Goal: Book appointment/travel/reservation

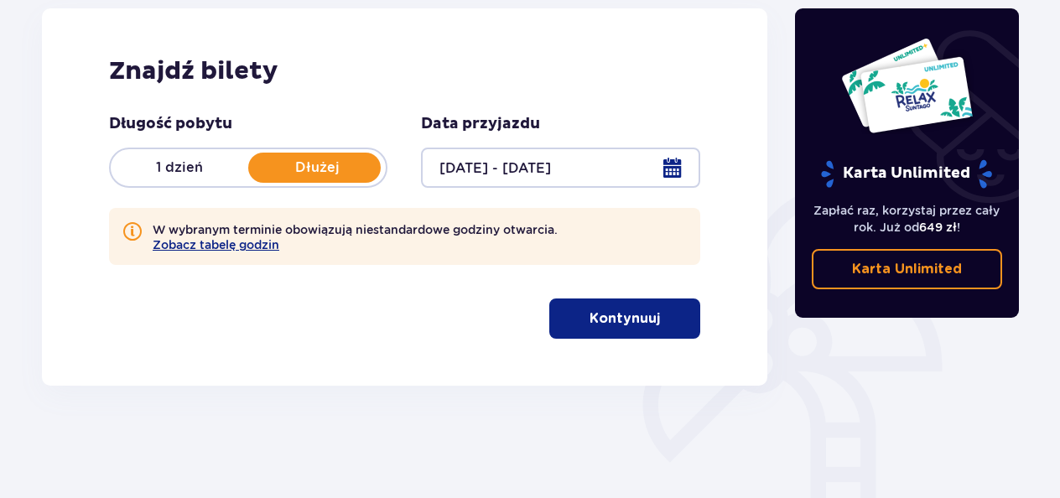
scroll to position [252, 0]
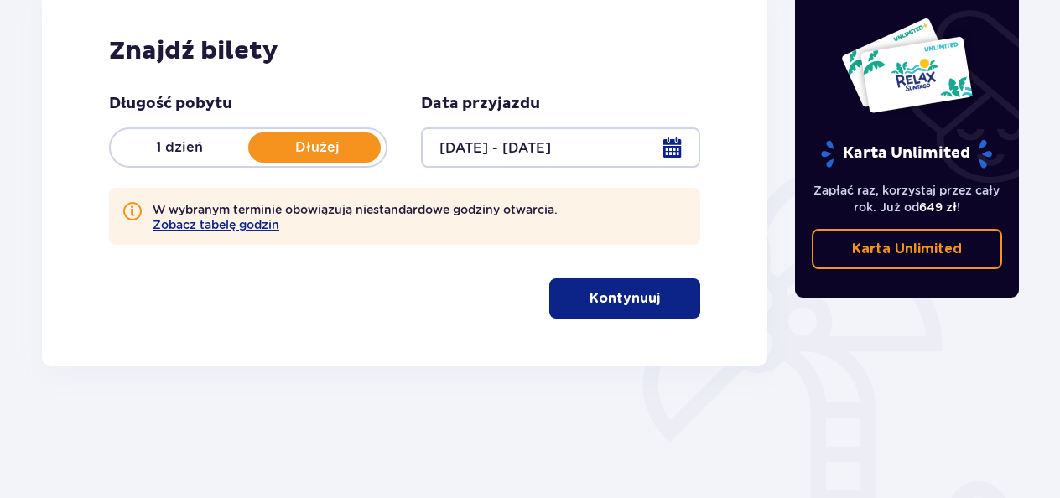
click at [614, 304] on p "Kontynuuj" at bounding box center [625, 298] width 70 height 18
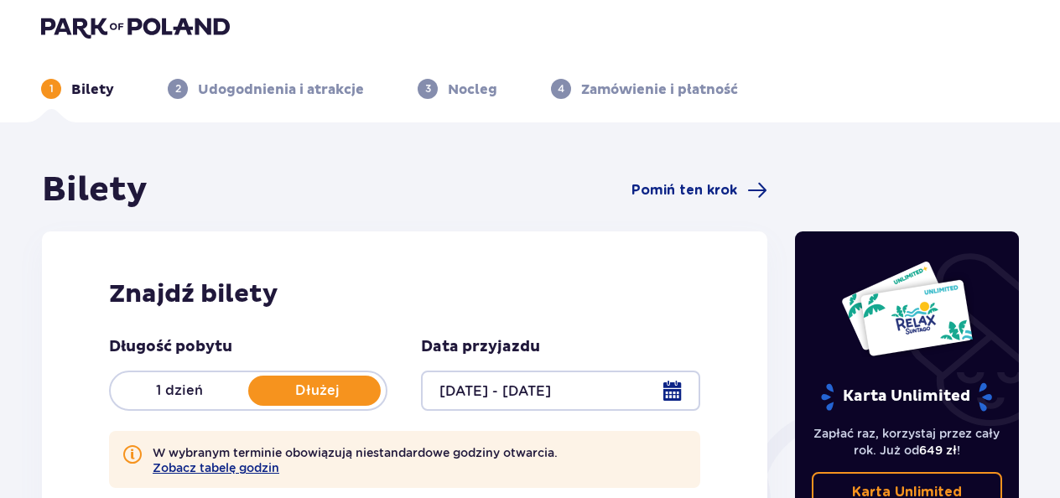
scroll to position [0, 0]
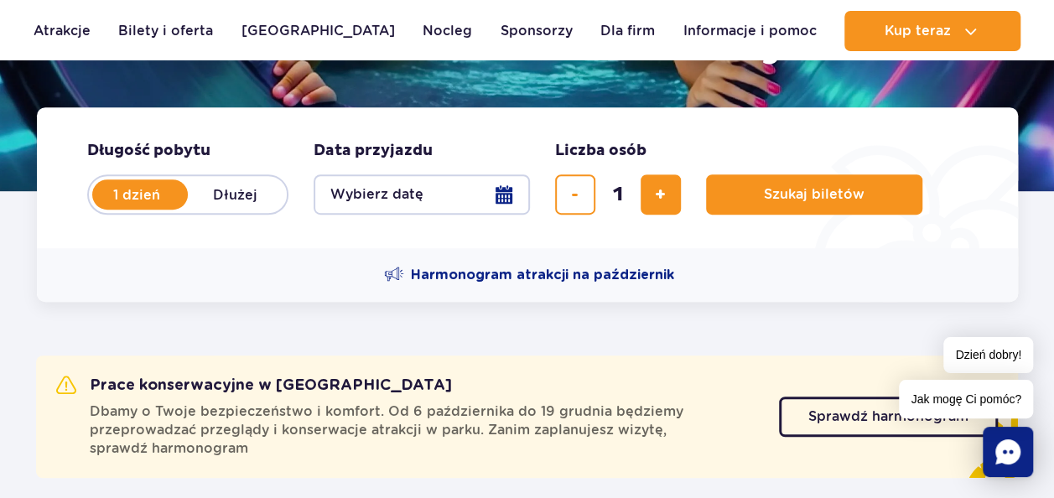
click at [378, 29] on ul "Aktualny ruch w parku Atrakcje Zjeżdżalnie Aster Rainbow [GEOGRAPHIC_DATA] Więc…" at bounding box center [527, 31] width 987 height 40
click at [423, 29] on link "Nocleg" at bounding box center [447, 31] width 49 height 40
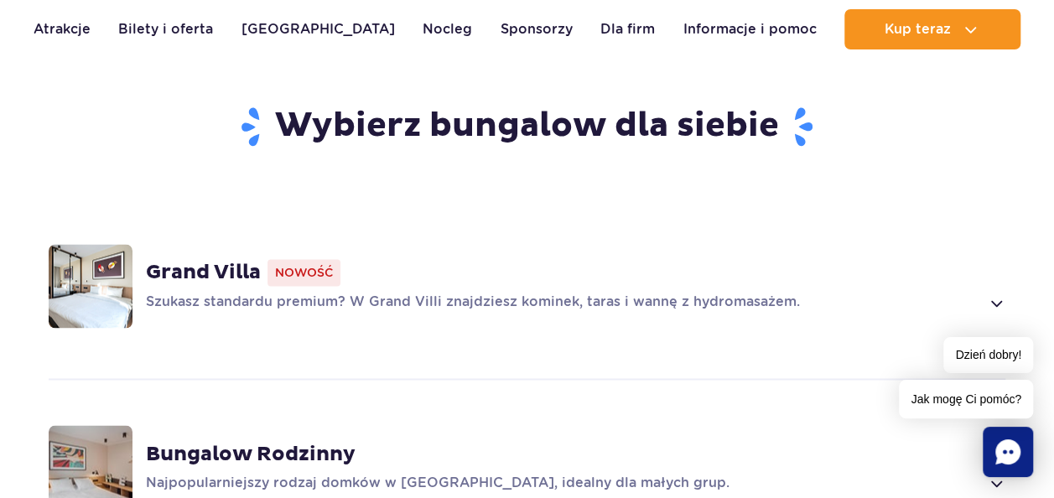
scroll to position [1174, 0]
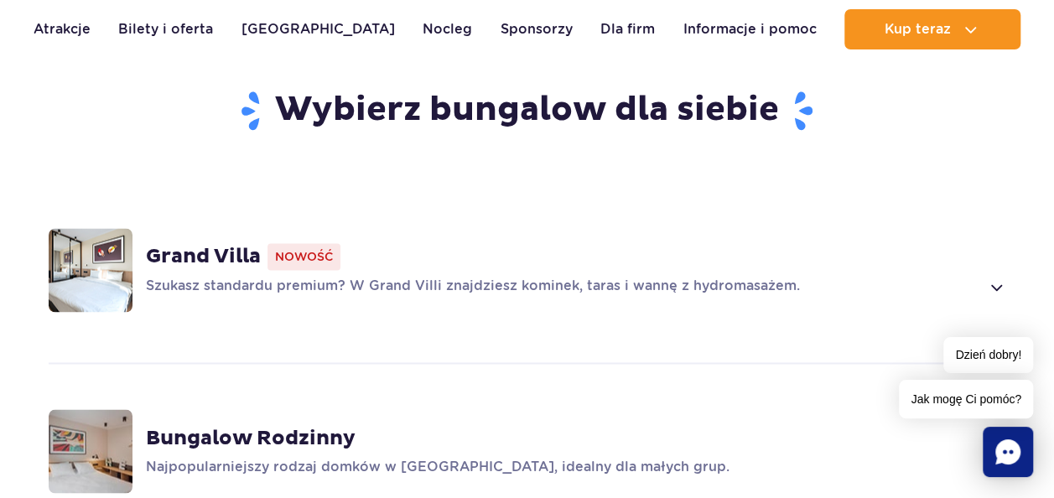
click at [238, 244] on strong "Grand Villa" at bounding box center [203, 256] width 115 height 25
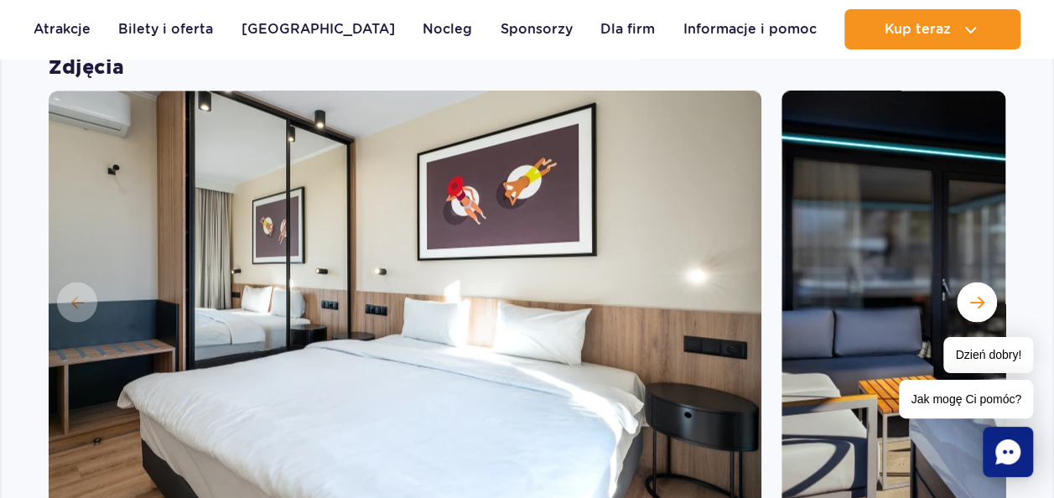
scroll to position [1503, 0]
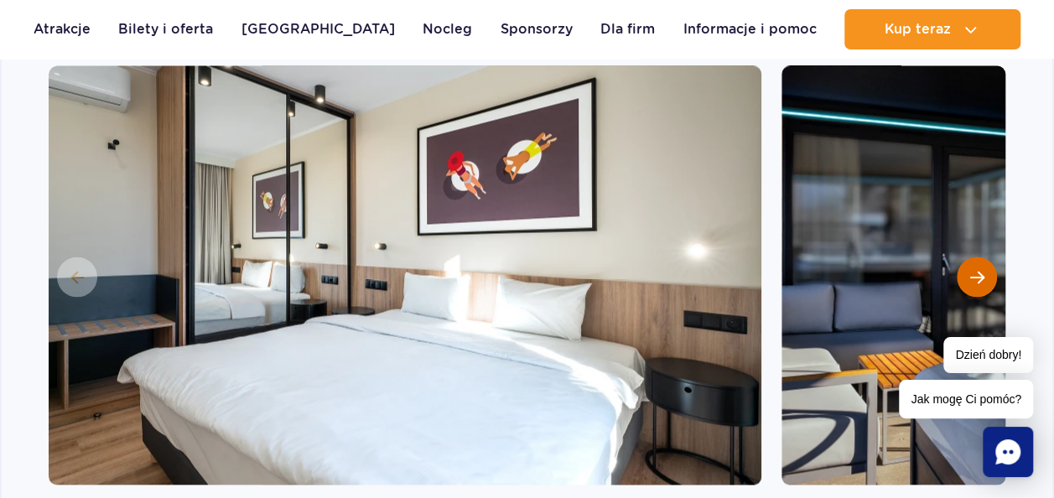
click at [977, 257] on button "Następny slajd" at bounding box center [977, 277] width 40 height 40
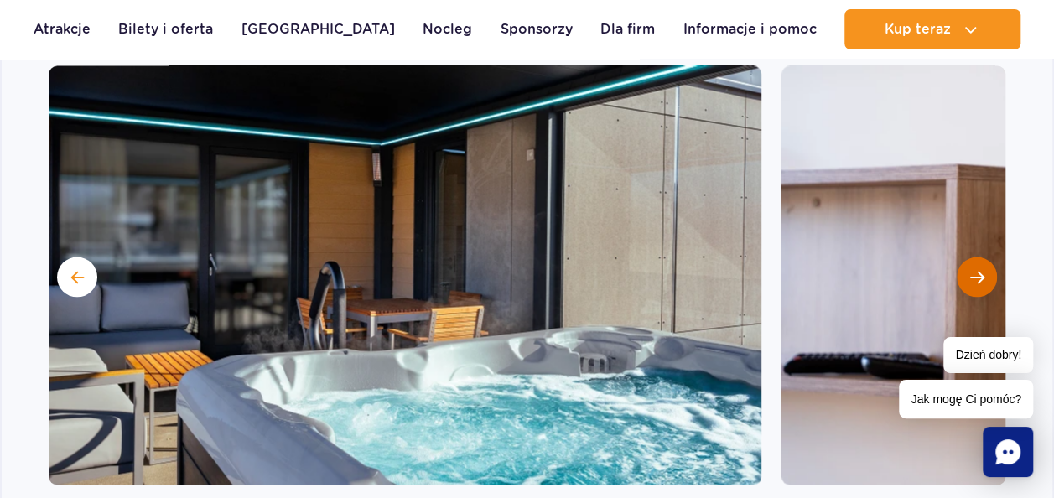
click at [977, 257] on button "Następny slajd" at bounding box center [977, 277] width 40 height 40
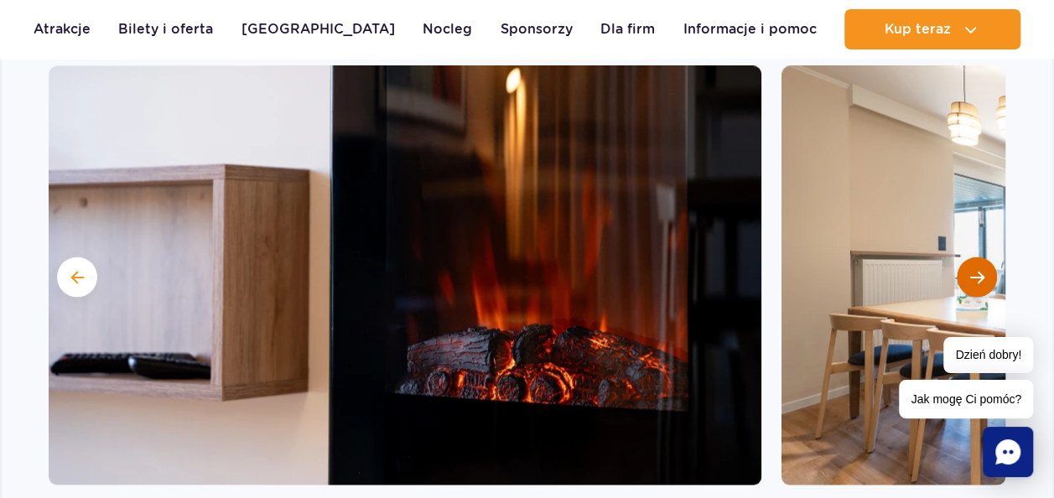
click at [977, 257] on button "Następny slajd" at bounding box center [977, 277] width 40 height 40
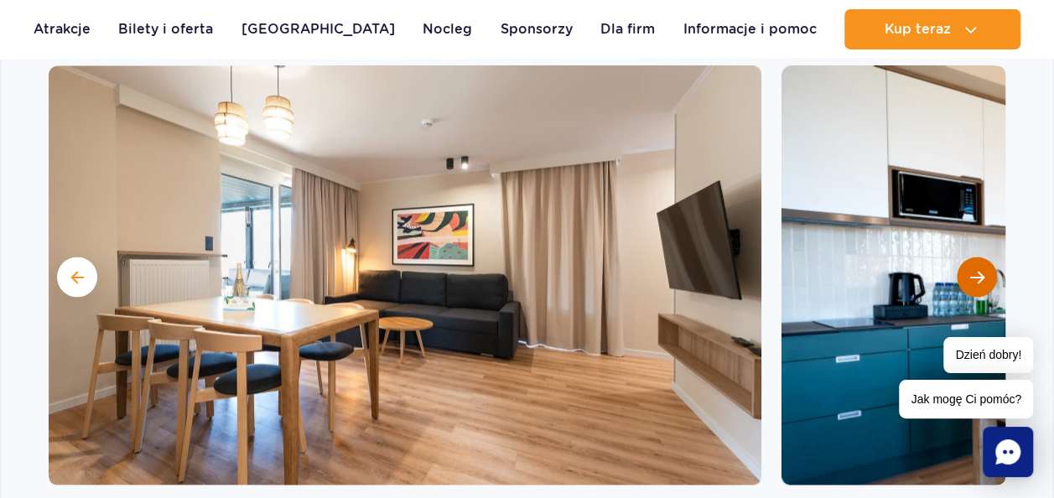
click at [977, 257] on button "Następny slajd" at bounding box center [977, 277] width 40 height 40
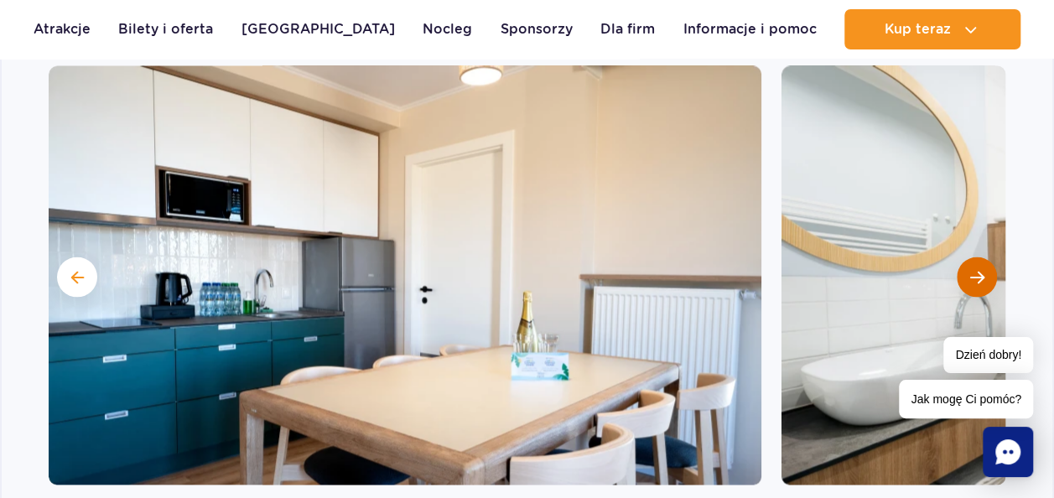
click at [977, 257] on button "Następny slajd" at bounding box center [977, 277] width 40 height 40
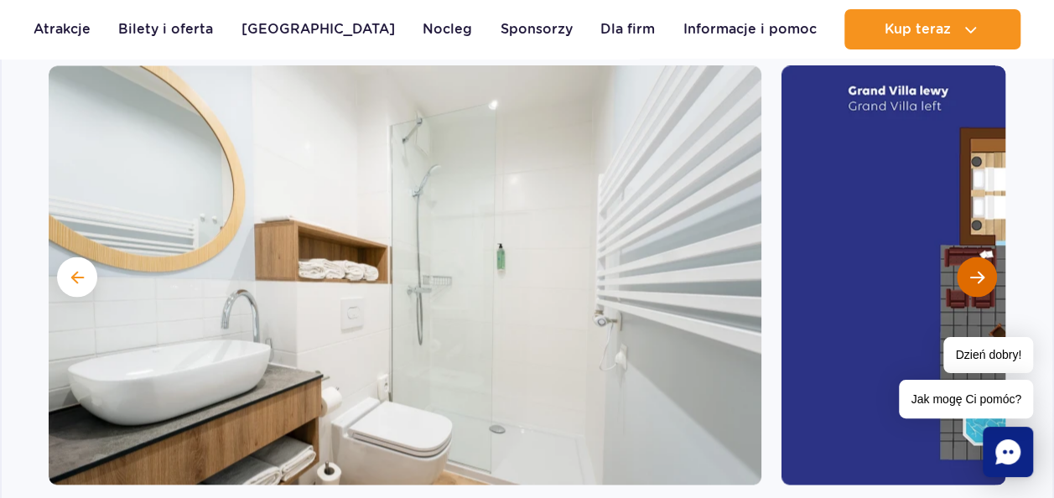
click at [977, 257] on button "Następny slajd" at bounding box center [977, 277] width 40 height 40
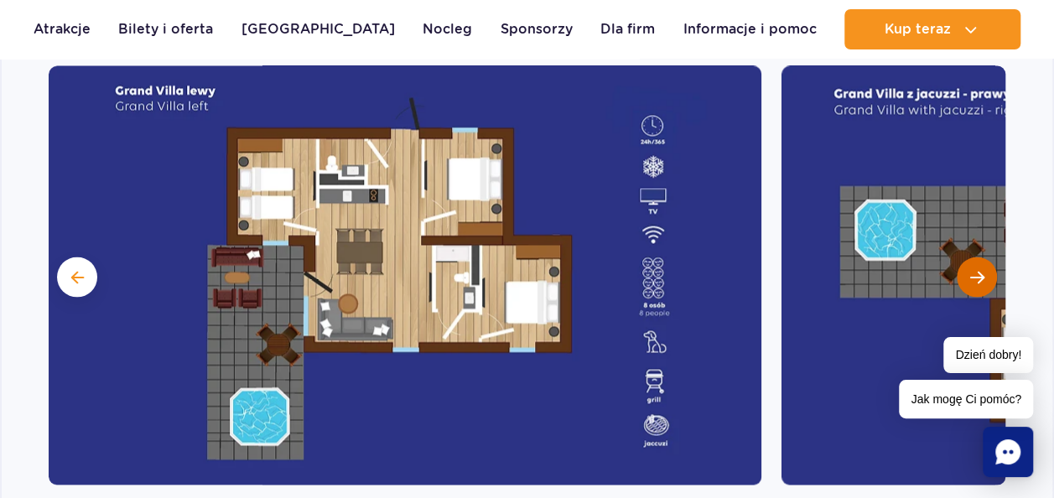
click at [977, 257] on button "Następny slajd" at bounding box center [977, 277] width 40 height 40
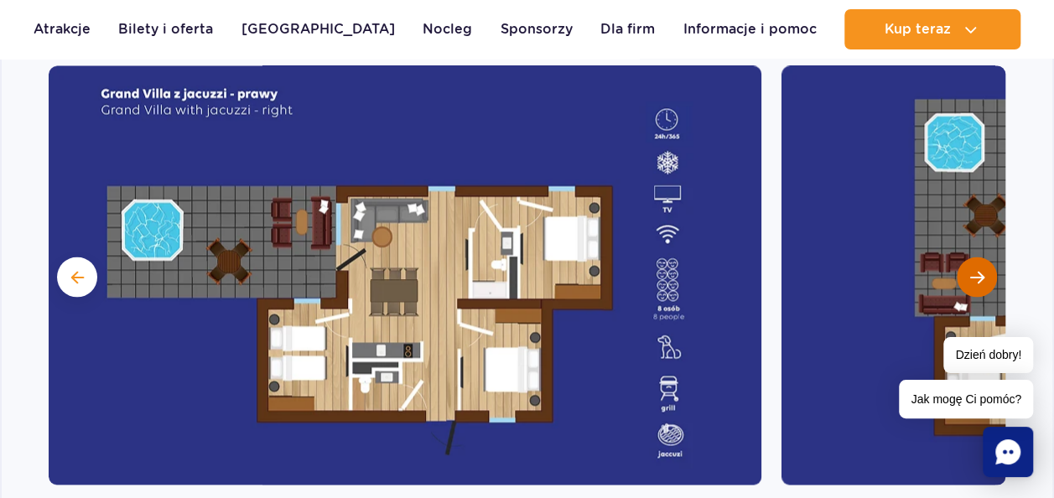
click at [977, 257] on button "Następny slajd" at bounding box center [977, 277] width 40 height 40
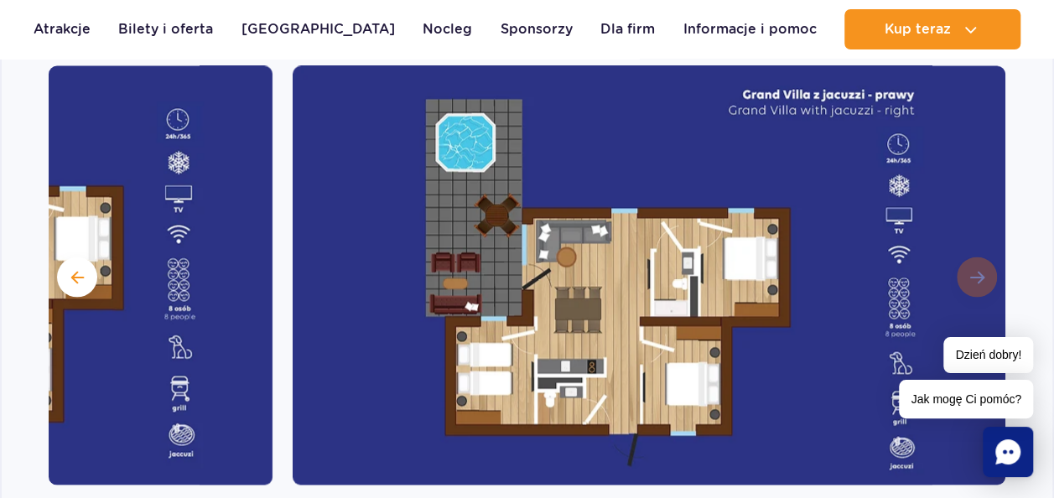
click at [977, 237] on img at bounding box center [649, 274] width 713 height 419
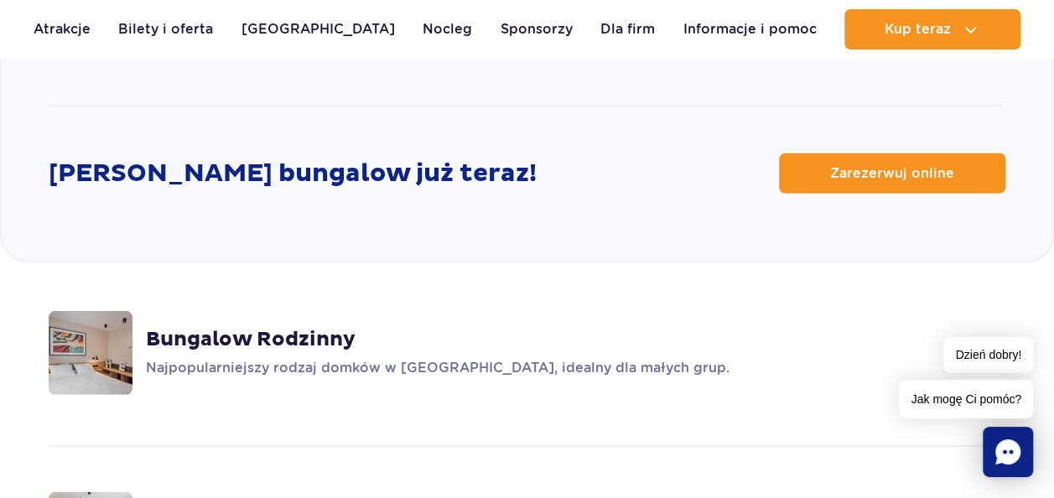
scroll to position [2174, 0]
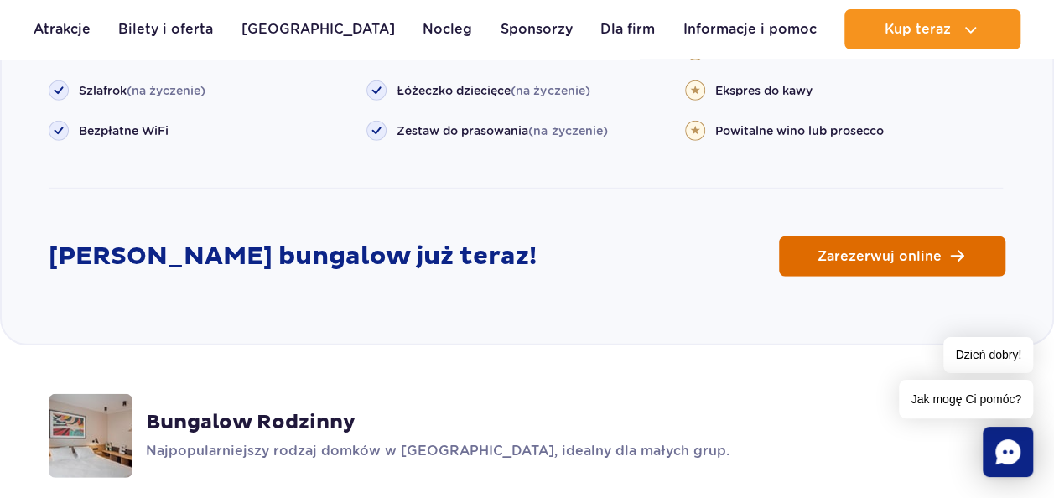
click at [820, 250] on span "Zarezerwuj online" at bounding box center [880, 256] width 124 height 13
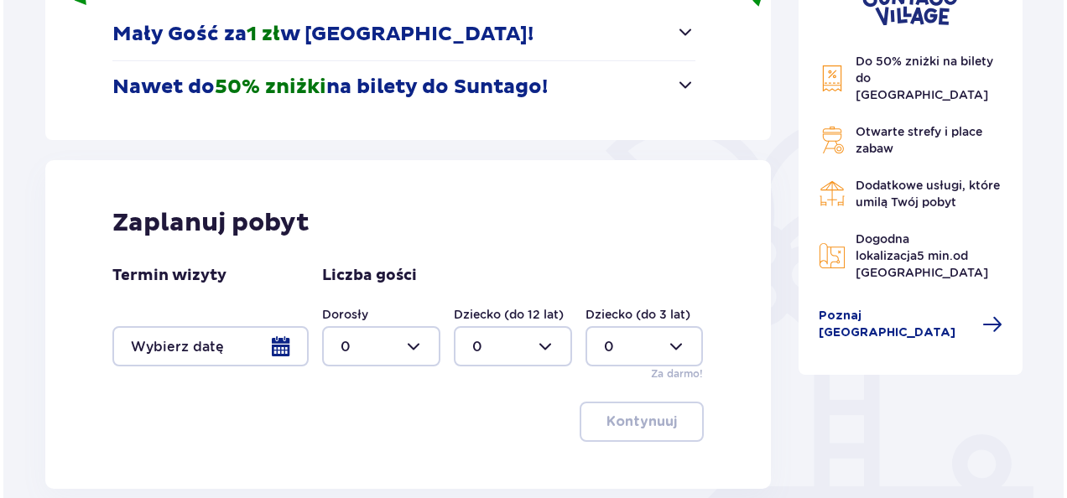
scroll to position [335, 0]
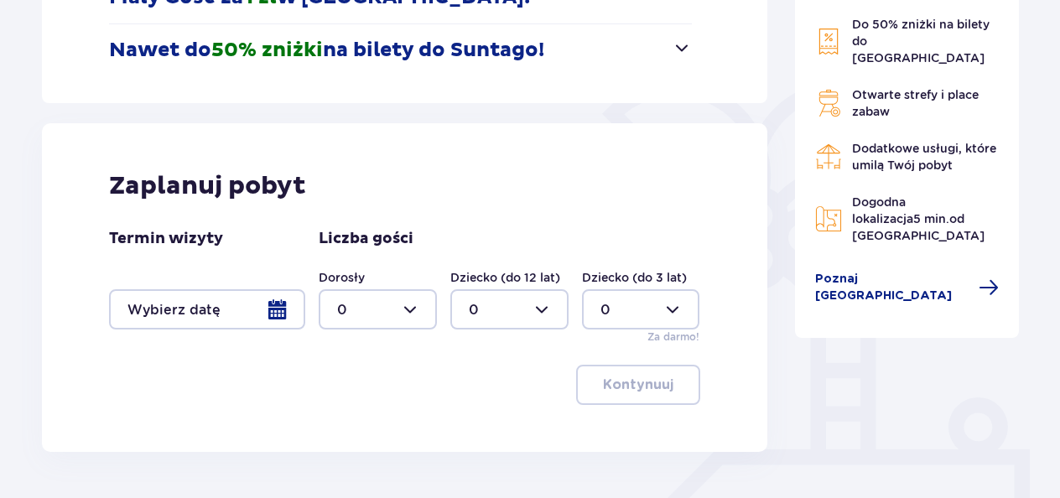
click at [383, 307] on div at bounding box center [378, 309] width 118 height 40
click at [360, 247] on div "3" at bounding box center [377, 251] width 81 height 18
type input "3"
click at [527, 307] on div at bounding box center [509, 309] width 118 height 40
click at [663, 301] on div at bounding box center [641, 309] width 118 height 40
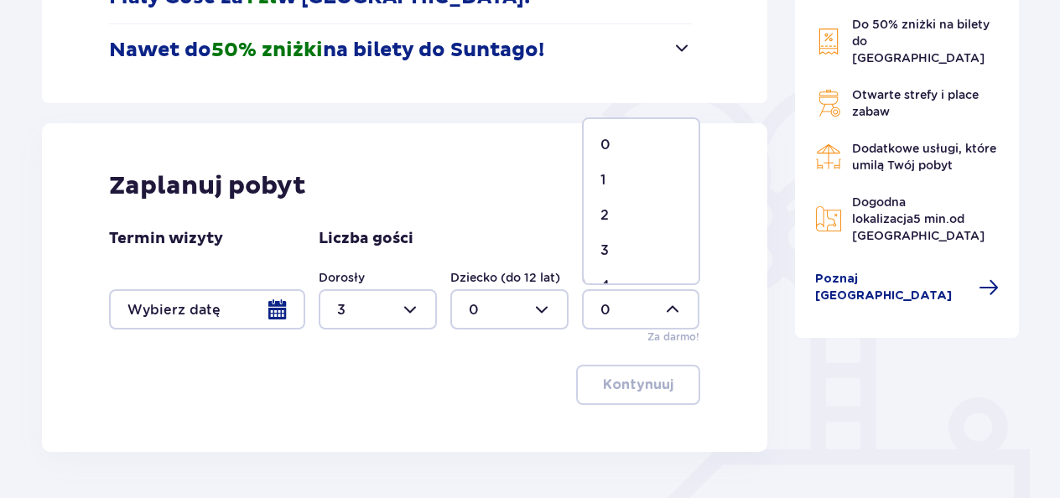
click at [621, 178] on div "1" at bounding box center [640, 180] width 81 height 18
type input "1"
click at [502, 302] on div at bounding box center [509, 309] width 118 height 40
click at [495, 216] on div "2" at bounding box center [509, 215] width 81 height 18
type input "2"
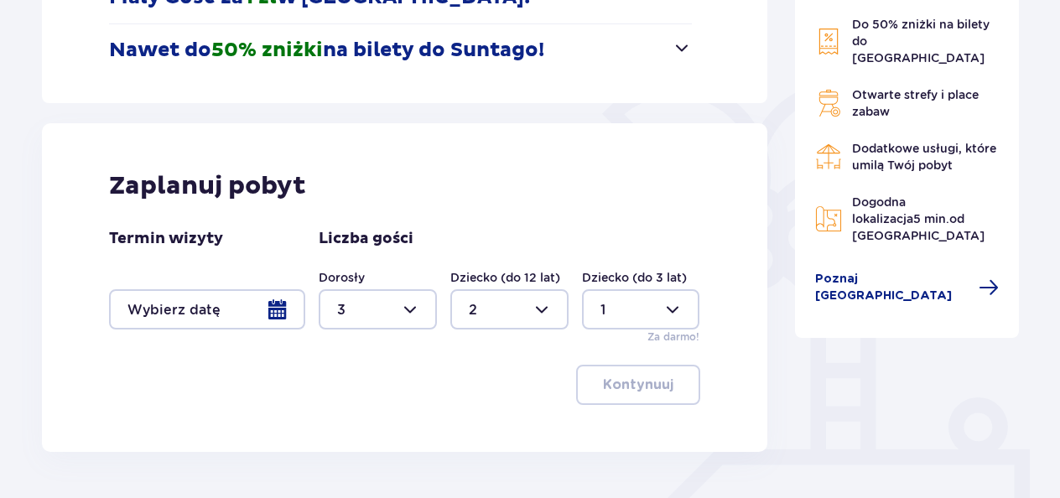
click at [216, 291] on div at bounding box center [207, 309] width 196 height 40
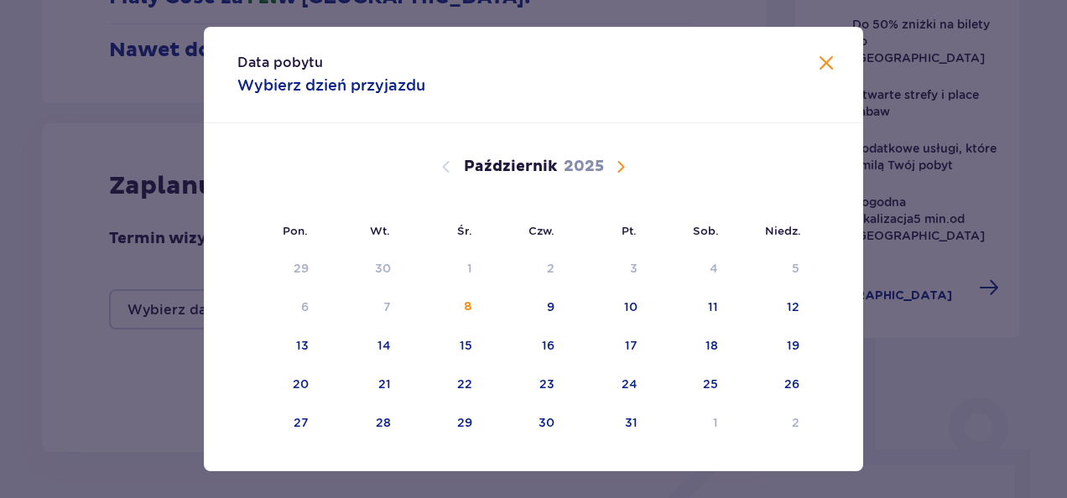
click at [612, 169] on span "Następny miesiąc" at bounding box center [621, 167] width 20 height 20
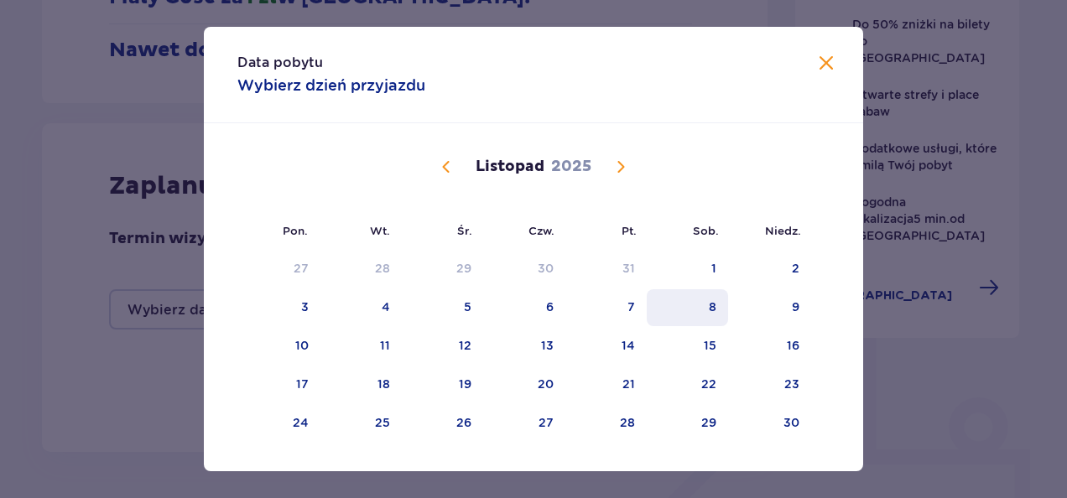
click at [715, 312] on div "8" at bounding box center [687, 307] width 81 height 37
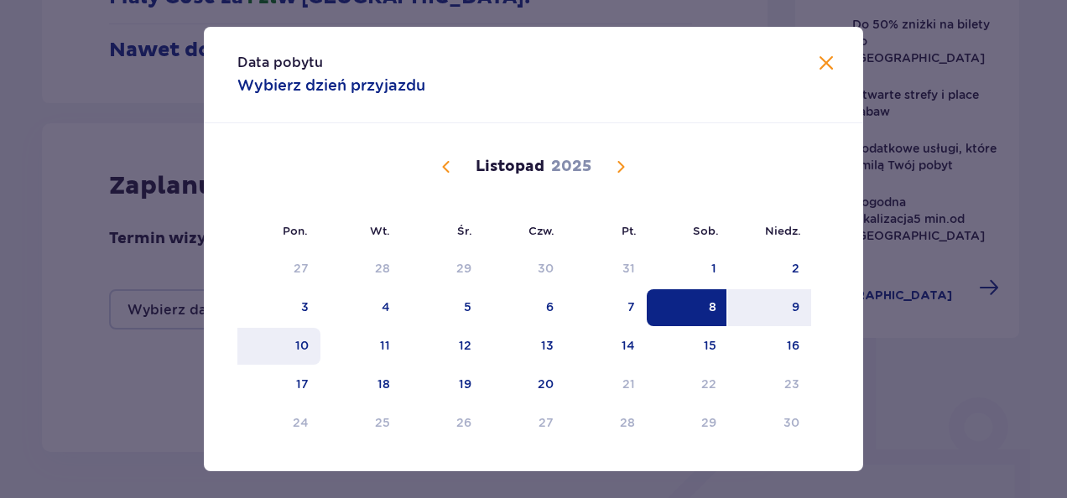
click at [304, 346] on div "10" at bounding box center [301, 345] width 13 height 17
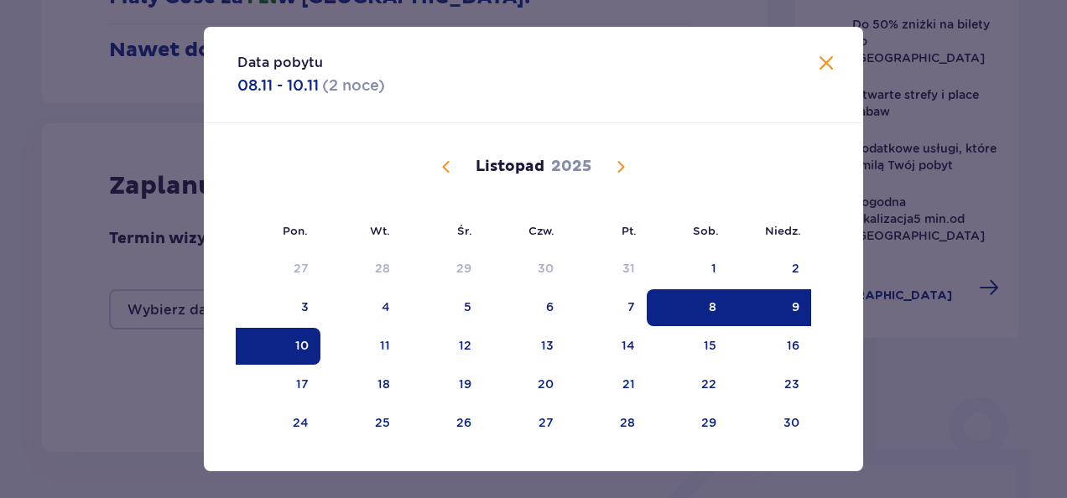
type input "08.11.25 - 10.11.25"
type input "0"
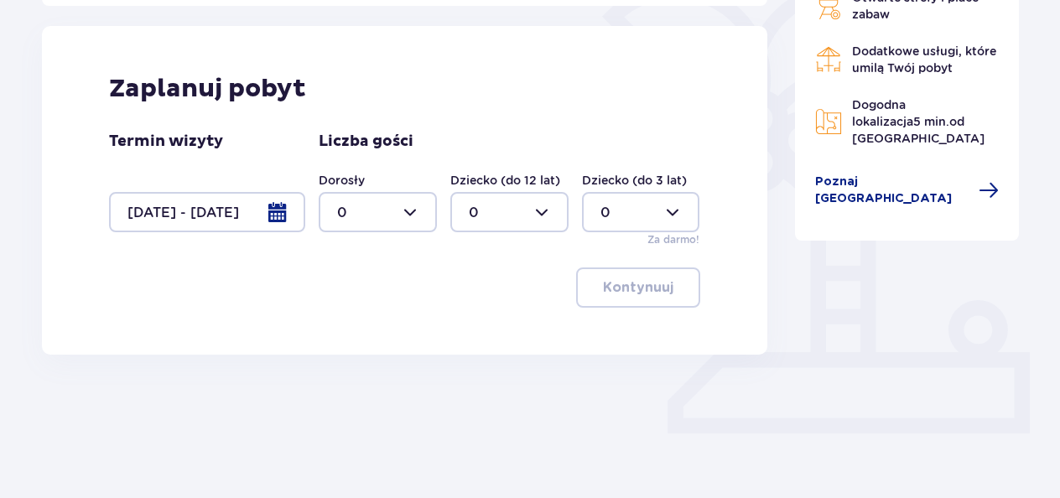
scroll to position [434, 0]
click at [376, 205] on div at bounding box center [378, 211] width 118 height 40
click at [356, 357] on span "3" at bounding box center [377, 367] width 115 height 35
type input "3"
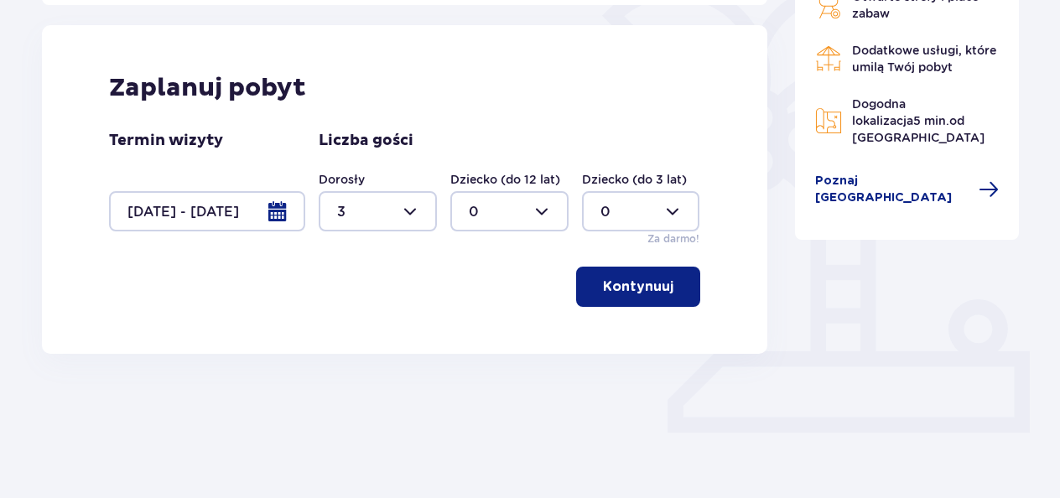
click at [502, 200] on div at bounding box center [509, 211] width 118 height 40
click at [476, 321] on span "2" at bounding box center [509, 331] width 115 height 35
type input "2"
click at [611, 219] on div at bounding box center [641, 211] width 118 height 40
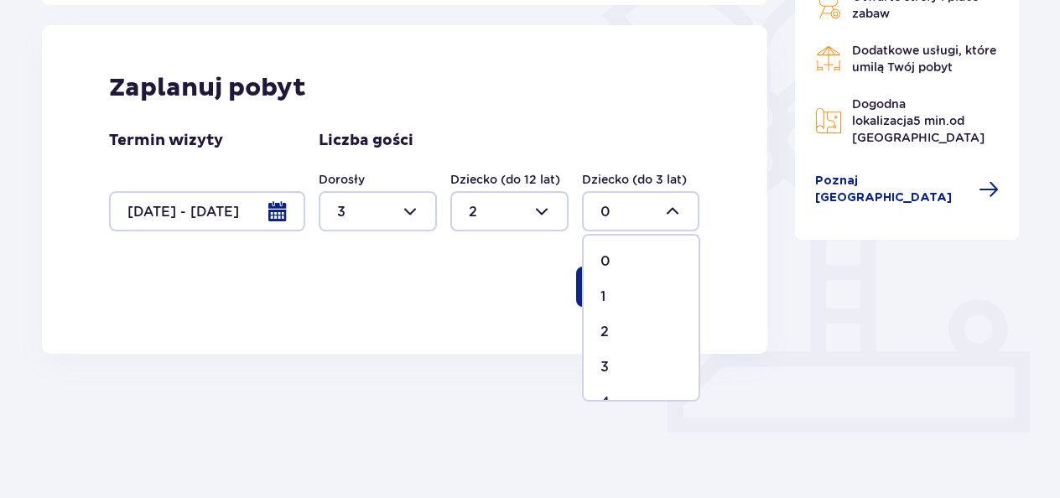
click at [614, 301] on div "1" at bounding box center [640, 297] width 81 height 18
type input "1"
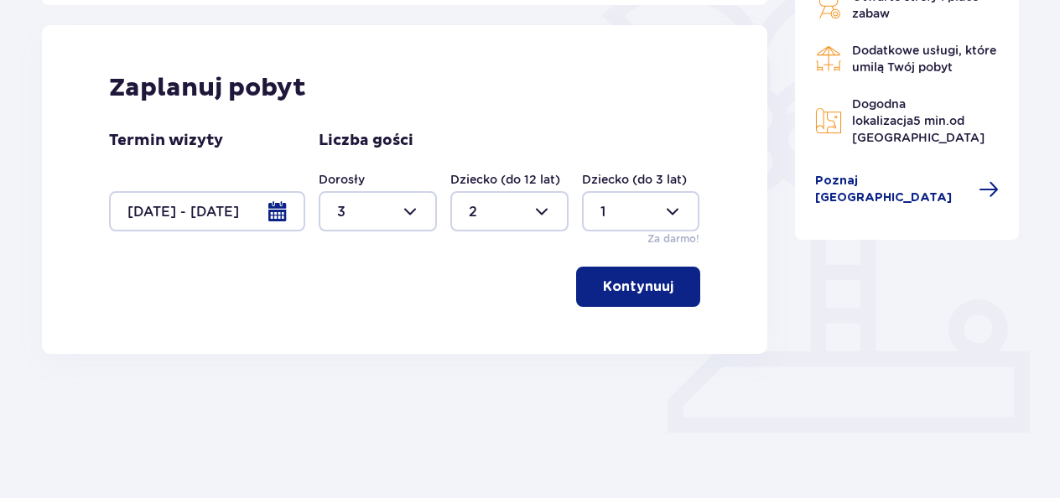
click at [614, 296] on button "Kontynuuj" at bounding box center [638, 287] width 124 height 40
